Goal: Transaction & Acquisition: Purchase product/service

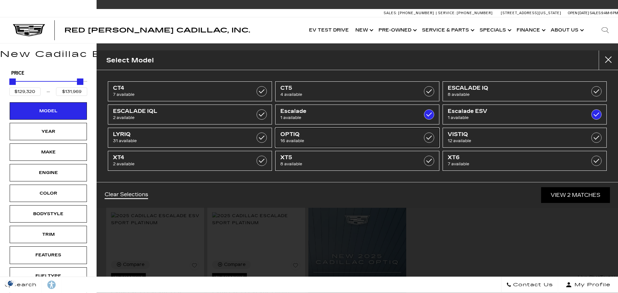
click at [357, 138] on span "16 available" at bounding box center [346, 141] width 131 height 6
type input "$54,990"
checkbox input "true"
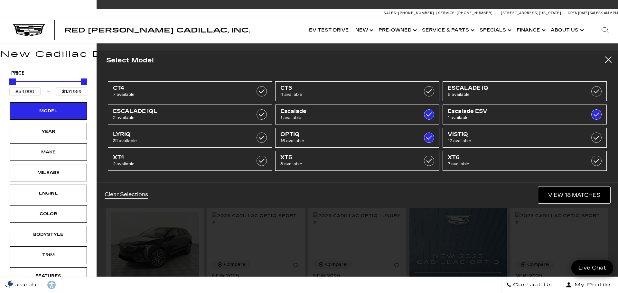
click at [574, 194] on link "View 18 Matches" at bounding box center [575, 195] width 72 height 16
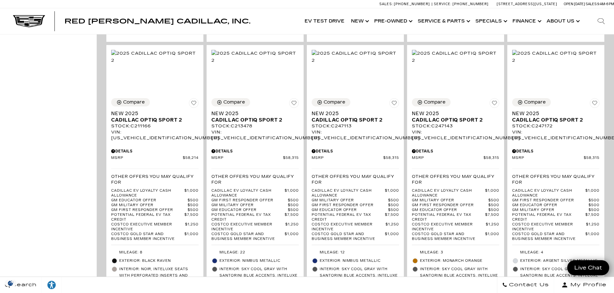
scroll to position [451, 0]
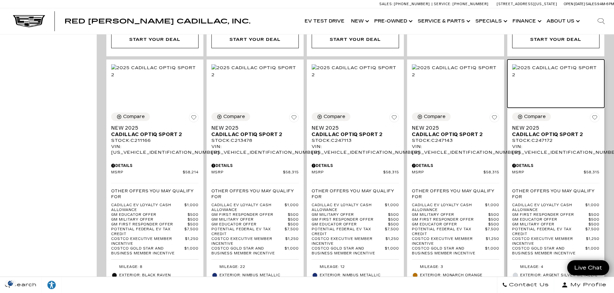
click at [558, 79] on img at bounding box center [555, 71] width 87 height 14
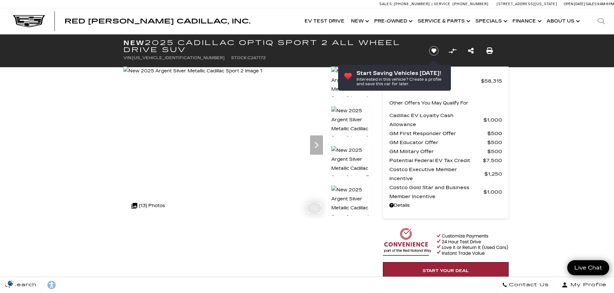
click at [236, 76] on img at bounding box center [192, 71] width 139 height 9
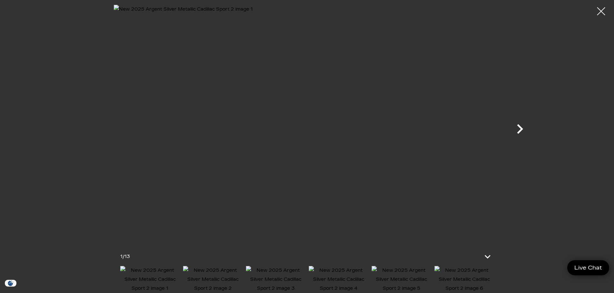
click at [519, 127] on icon "Next" at bounding box center [520, 129] width 6 height 10
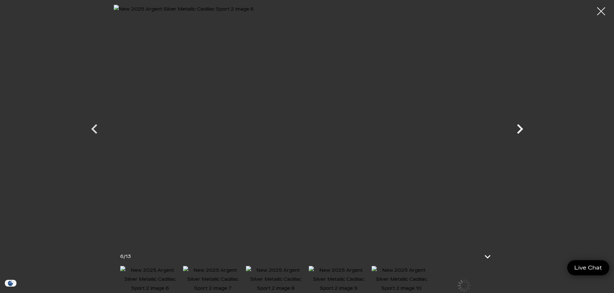
click at [519, 127] on icon "Next" at bounding box center [520, 129] width 6 height 10
click at [599, 11] on div at bounding box center [600, 11] width 17 height 17
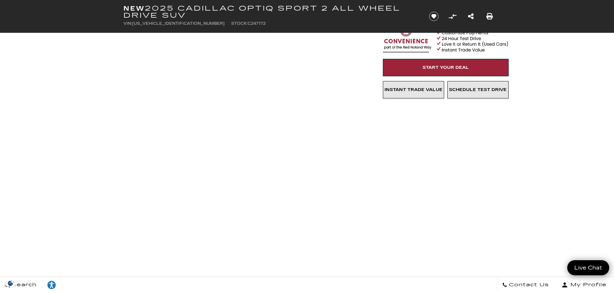
scroll to position [161, 0]
